Goal: Ask a question

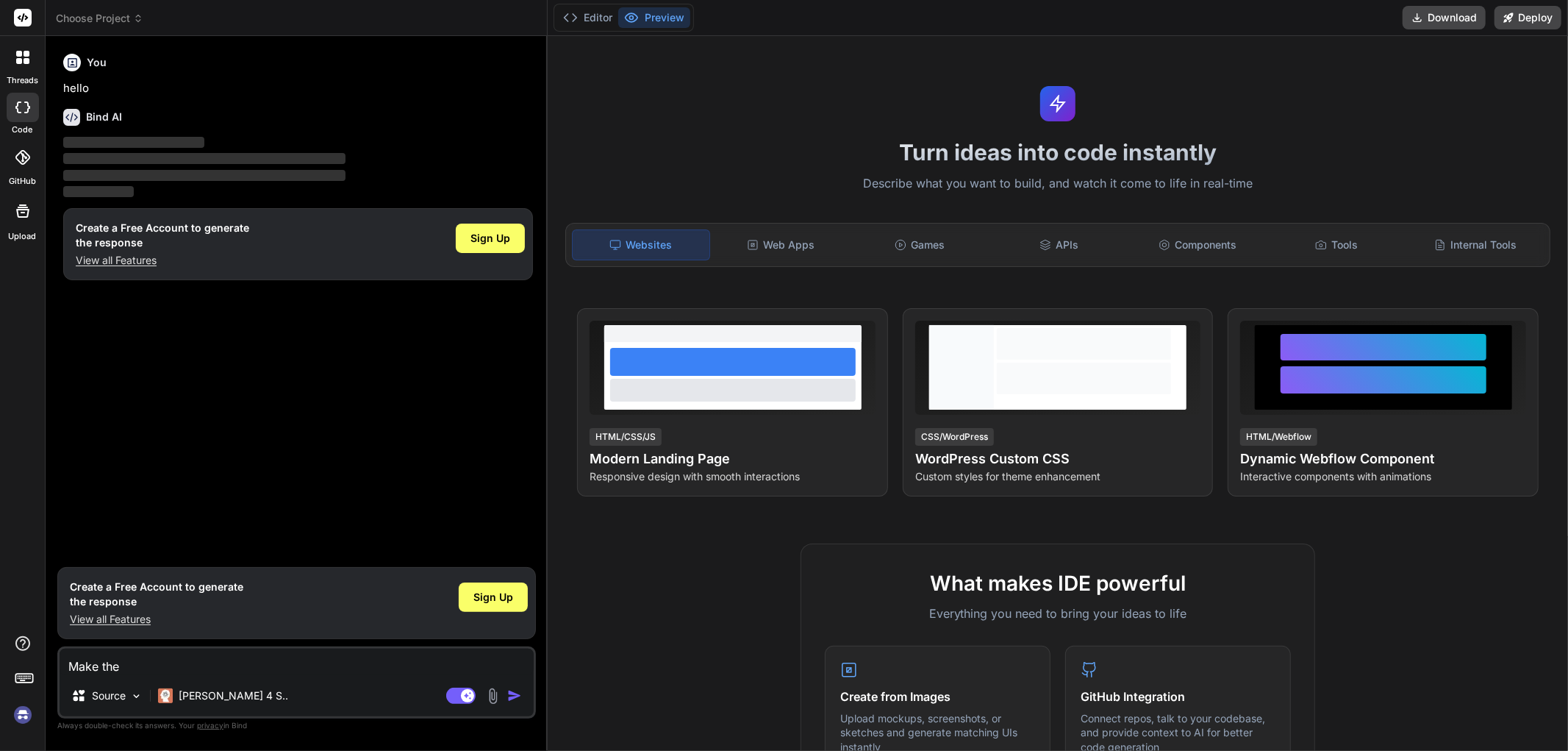
click at [21, 62] on icon at bounding box center [19, 61] width 6 height 6
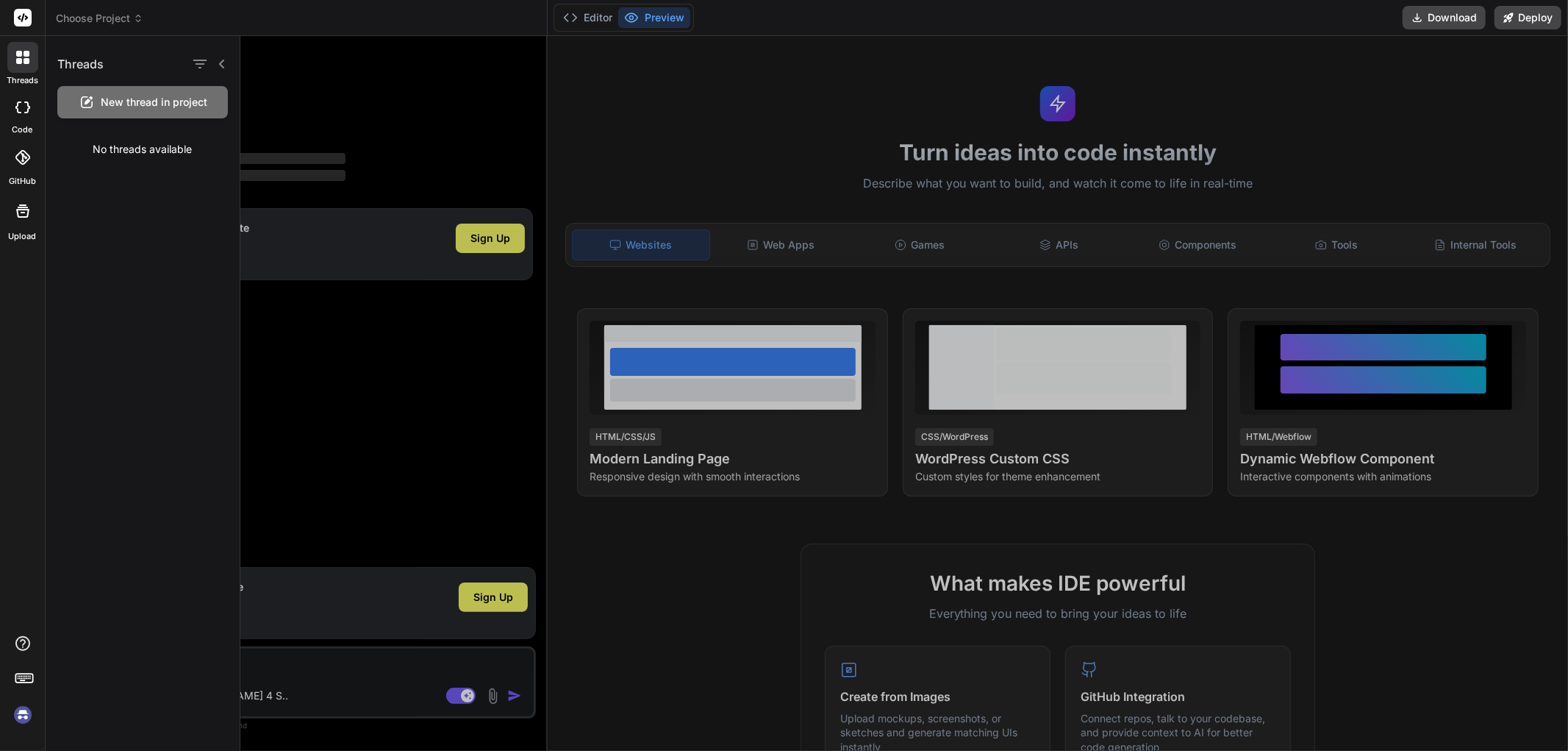
click at [136, 102] on span "New thread in project" at bounding box center [155, 102] width 107 height 15
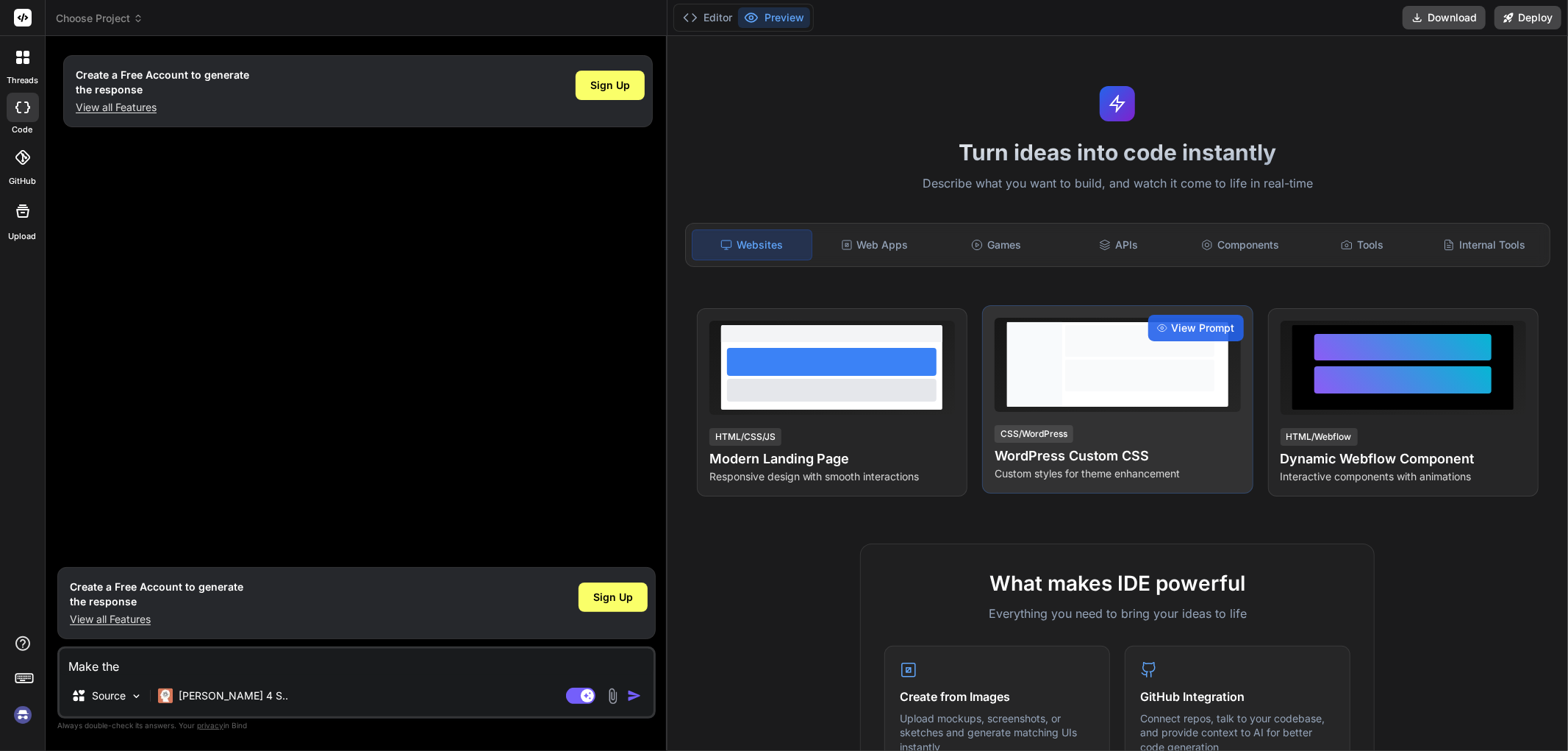
type textarea "x"
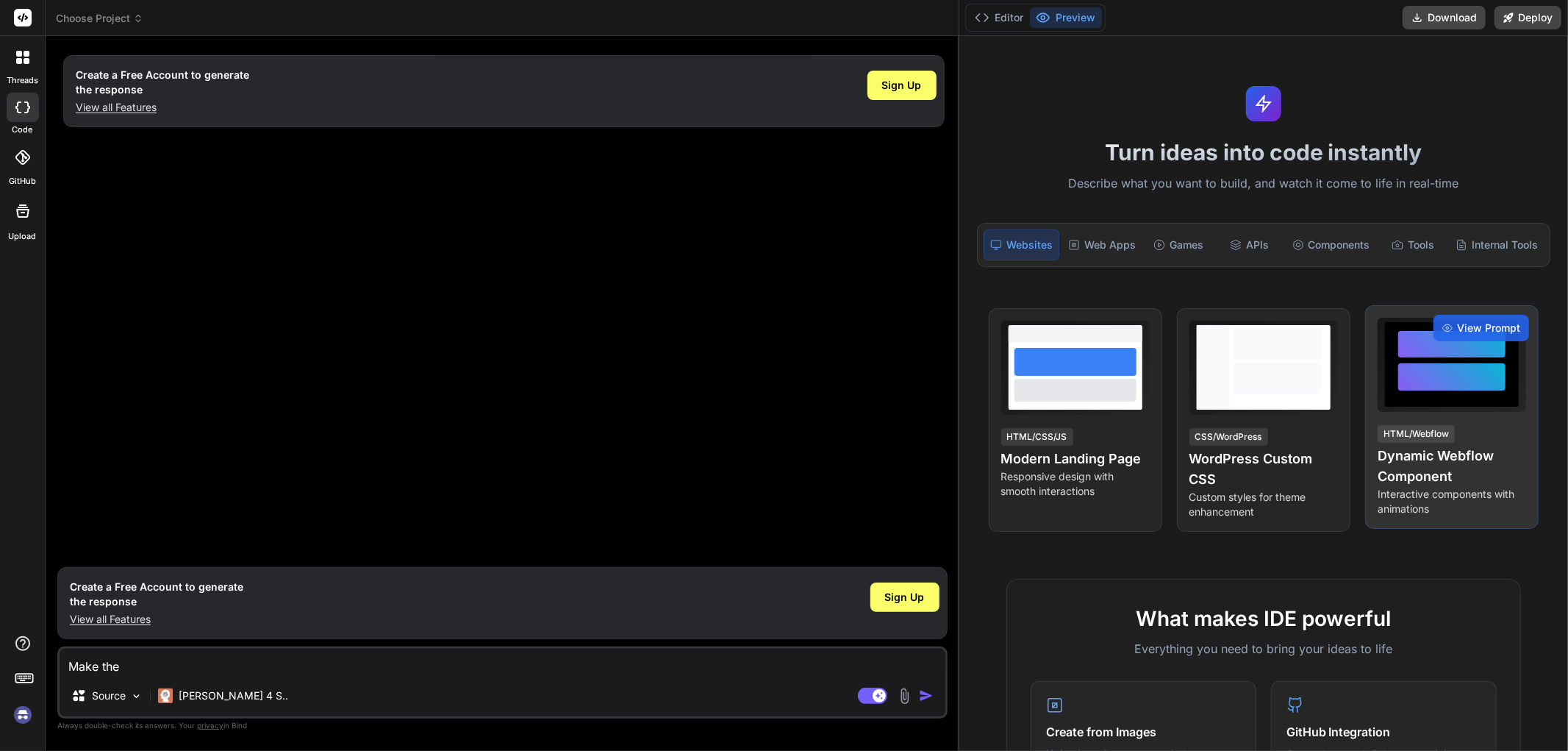
drag, startPoint x: 547, startPoint y: 224, endPoint x: 1497, endPoint y: 386, distance: 963.7
click at [1497, 386] on div "Choose Project Created with Pixso. Bind AI Web Search Created with Pixso. Code …" at bounding box center [806, 375] width 1523 height 751
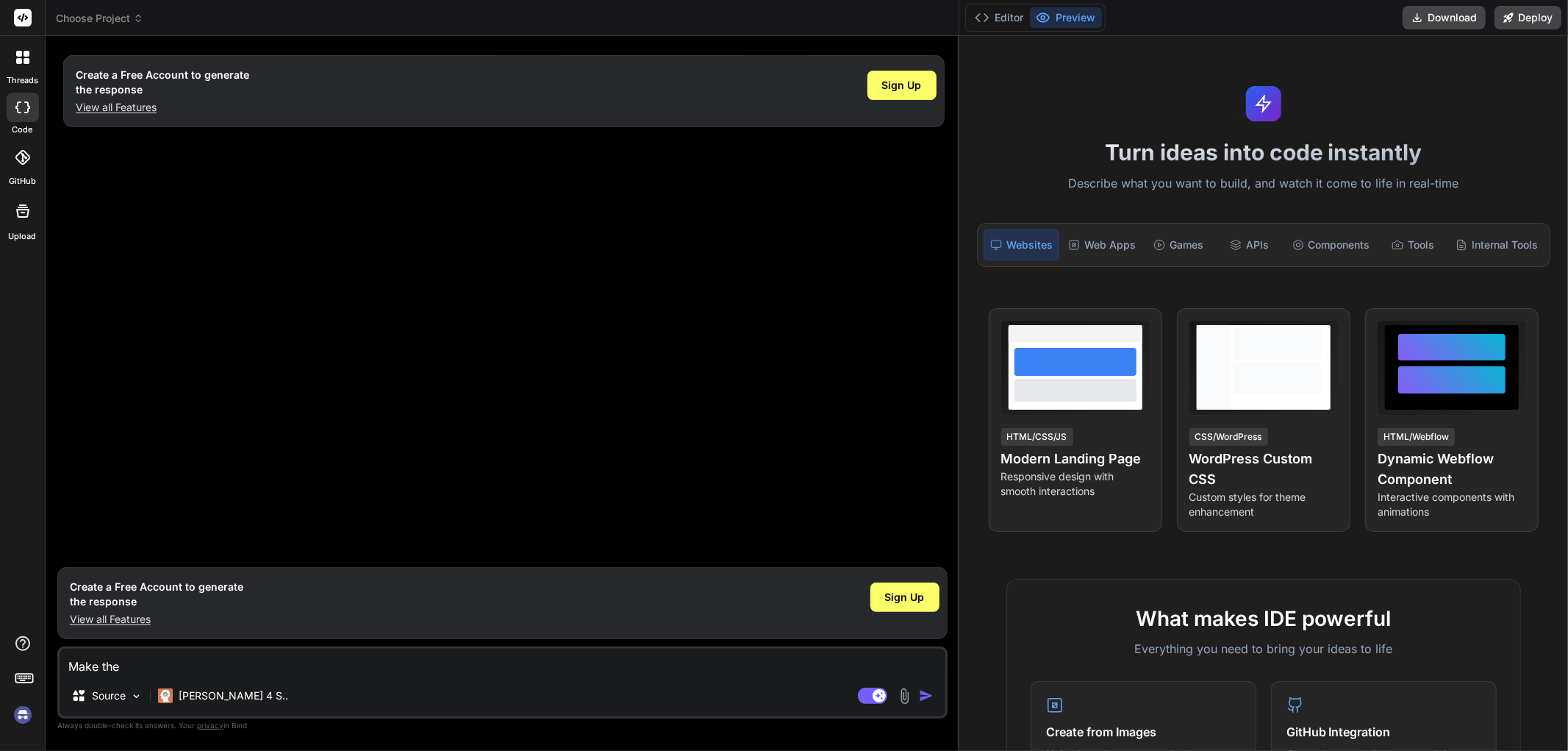
click at [277, 664] on textarea "Make the" at bounding box center [502, 662] width 886 height 26
type textarea "H"
type textarea "x"
type textarea "He"
type textarea "x"
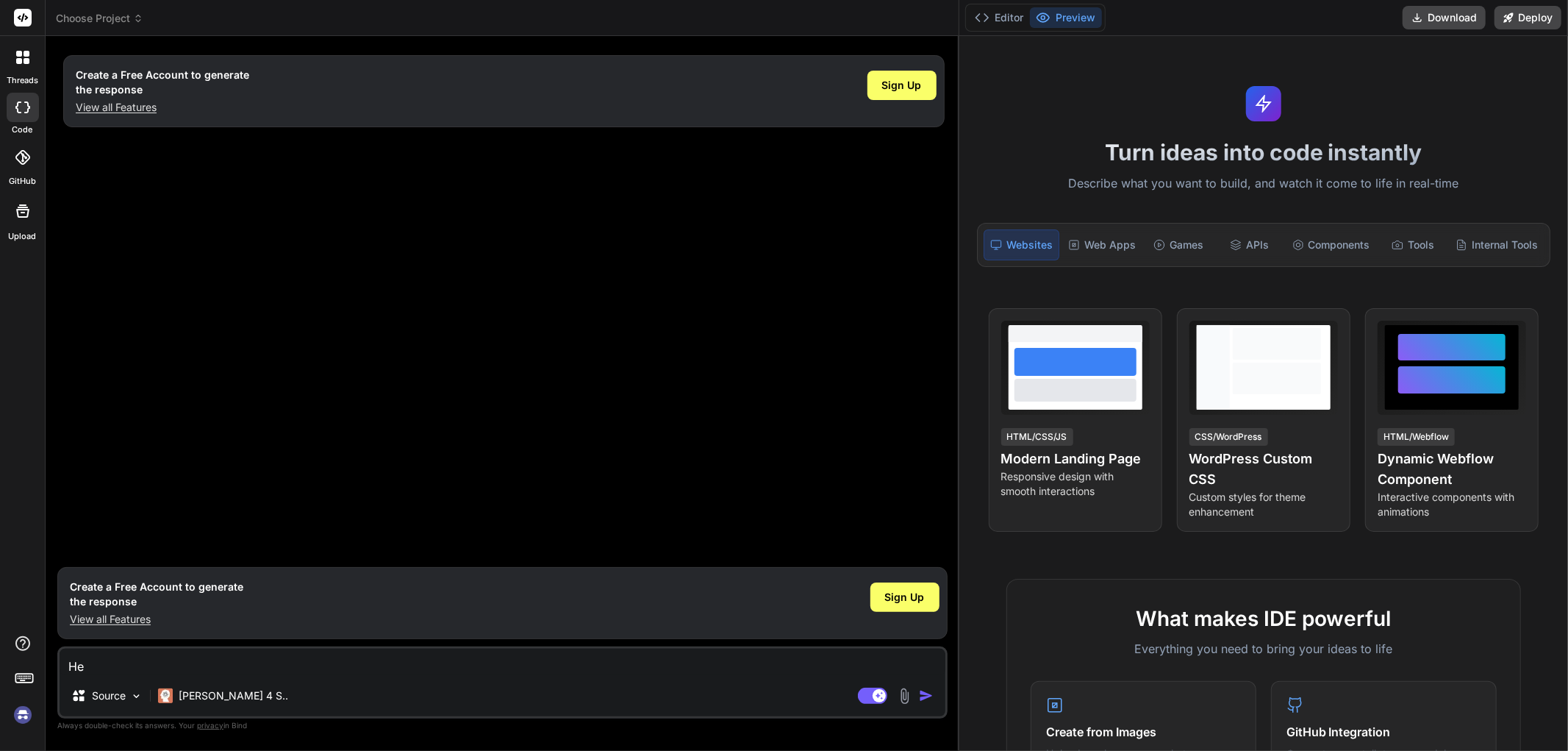
type textarea "Hel"
type textarea "x"
type textarea "Hell"
type textarea "x"
type textarea "Hello"
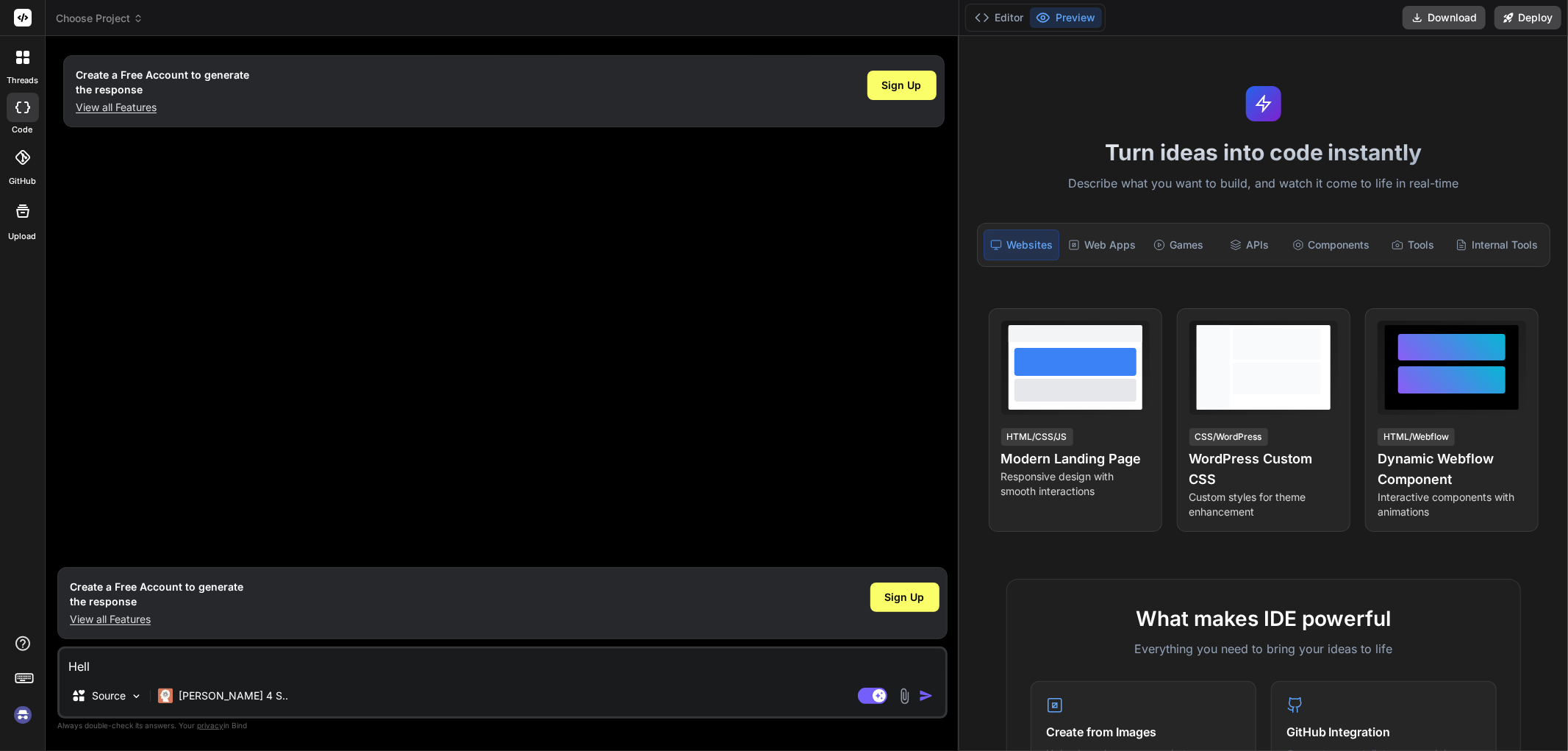
type textarea "x"
type textarea "Hello"
